Goal: Information Seeking & Learning: Learn about a topic

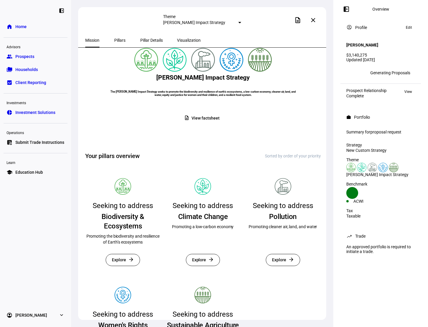
scroll to position [15, 0]
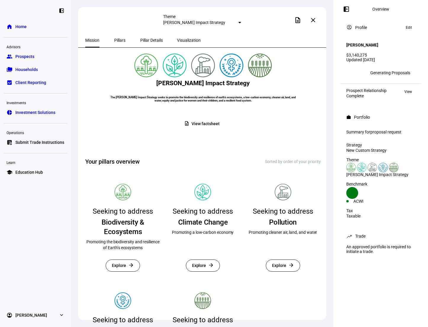
click at [117, 39] on span "Pillars" at bounding box center [119, 40] width 11 height 4
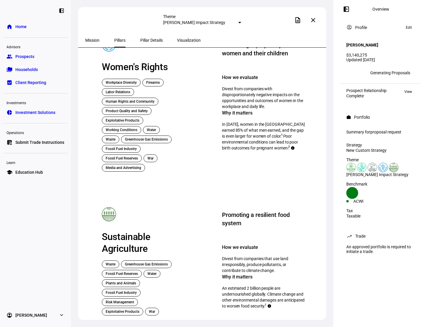
scroll to position [579, 0]
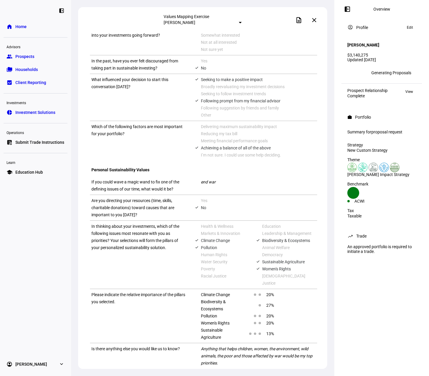
scroll to position [289, 0]
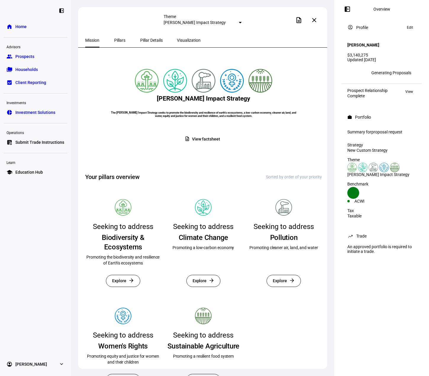
drag, startPoint x: 202, startPoint y: 125, endPoint x: 251, endPoint y: 141, distance: 51.4
click at [251, 117] on h6 "The [PERSON_NAME] Impact Strategy seeks to promote the biodiversity and resilie…" at bounding box center [203, 114] width 192 height 7
click at [177, 41] on span "Visualization" at bounding box center [189, 40] width 24 height 4
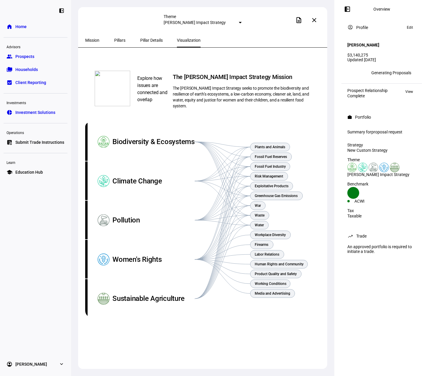
click at [146, 42] on span "Pillar Details" at bounding box center [151, 40] width 22 height 14
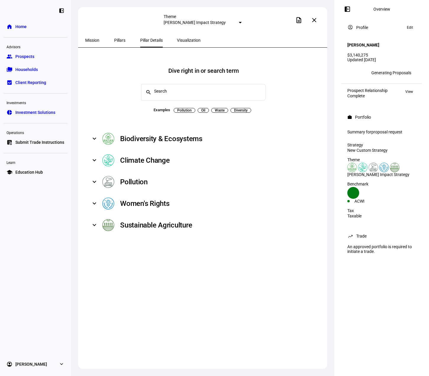
click at [177, 38] on span "Visualization" at bounding box center [189, 40] width 24 height 4
